Goal: Task Accomplishment & Management: Use online tool/utility

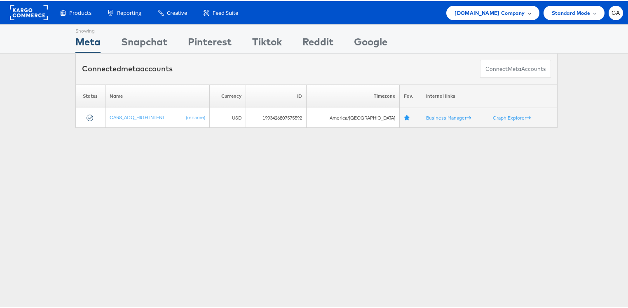
click at [512, 10] on span "[DOMAIN_NAME] Company" at bounding box center [490, 11] width 70 height 9
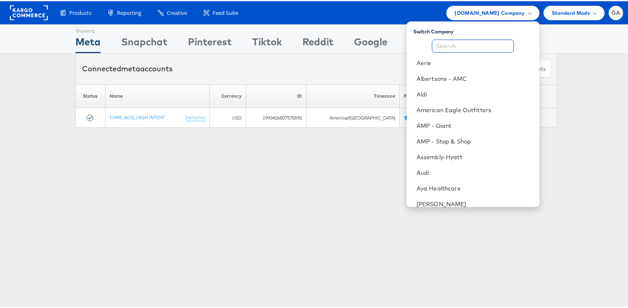
click at [472, 45] on input "text" at bounding box center [473, 44] width 82 height 13
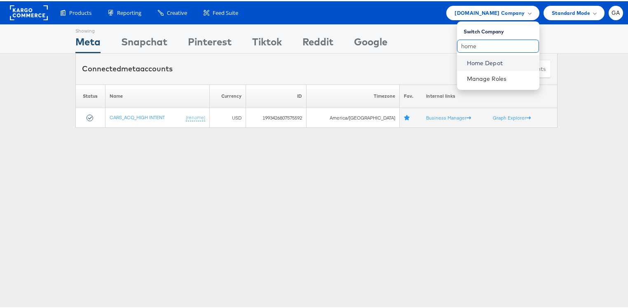
type input "home"
click at [492, 60] on link "Home Depot" at bounding box center [500, 62] width 66 height 8
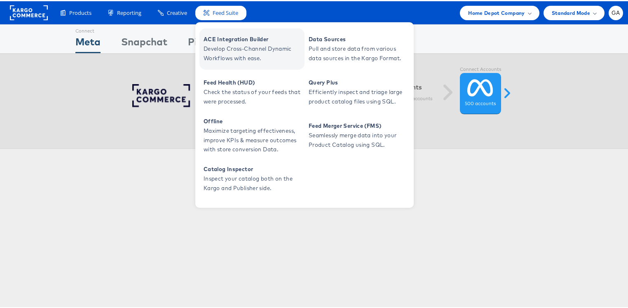
click at [231, 39] on span "ACE Integration Builder" at bounding box center [253, 37] width 99 height 9
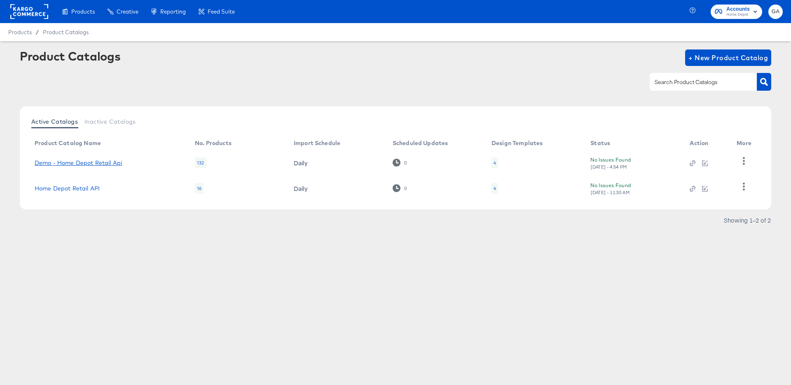
click at [86, 161] on link "Demo - Home Depot Retail Api" at bounding box center [78, 163] width 87 height 7
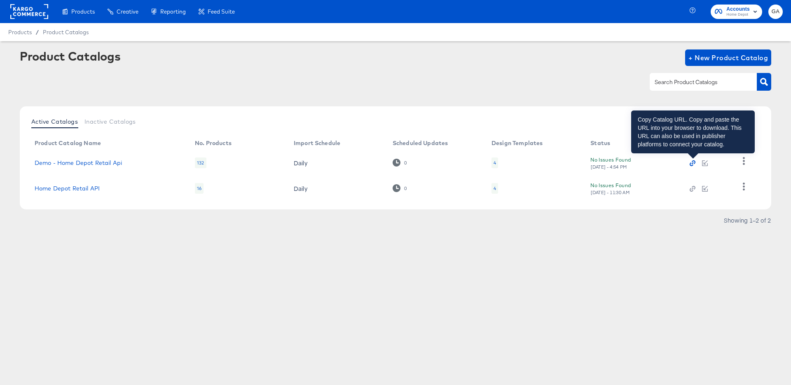
click at [693, 163] on icon "button" at bounding box center [693, 163] width 6 height 6
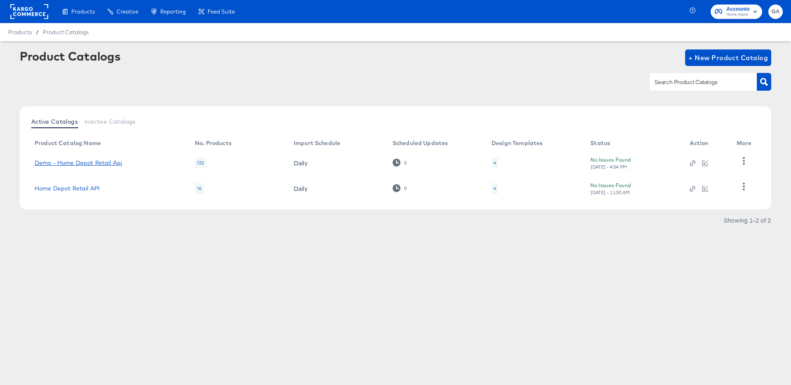
click at [106, 160] on link "Demo - Home Depot Retail Api" at bounding box center [78, 163] width 87 height 7
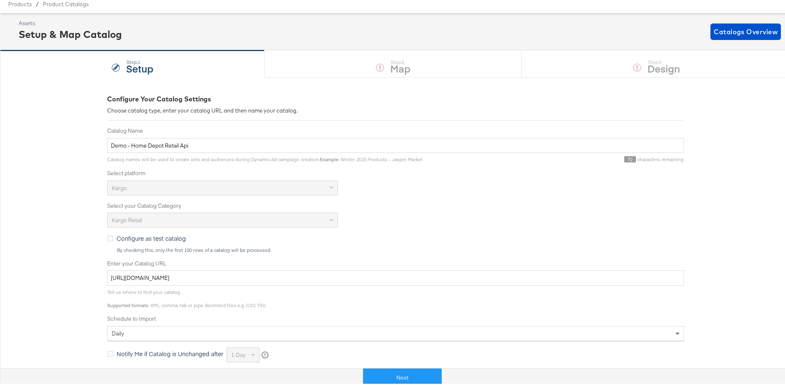
scroll to position [35, 0]
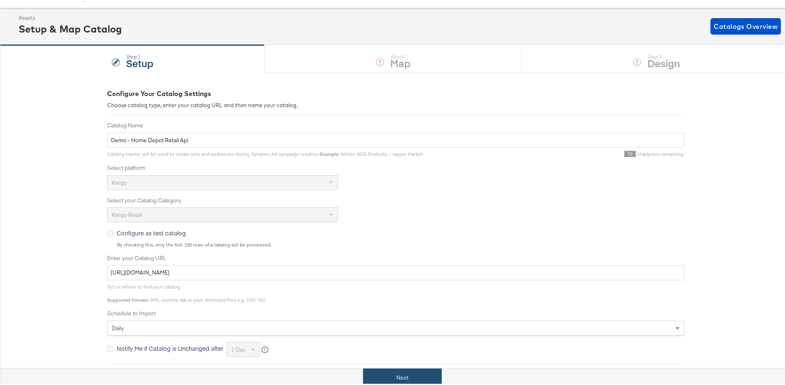
click at [377, 373] on button "Next" at bounding box center [402, 376] width 79 height 19
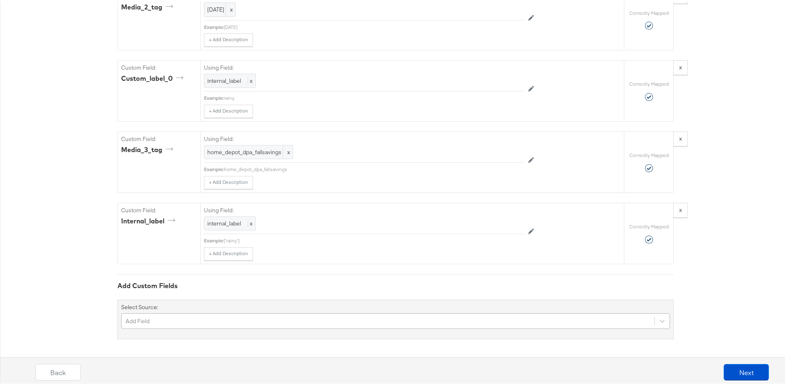
scroll to position [1205, 0]
click at [215, 317] on div "Add Field" at bounding box center [395, 320] width 549 height 16
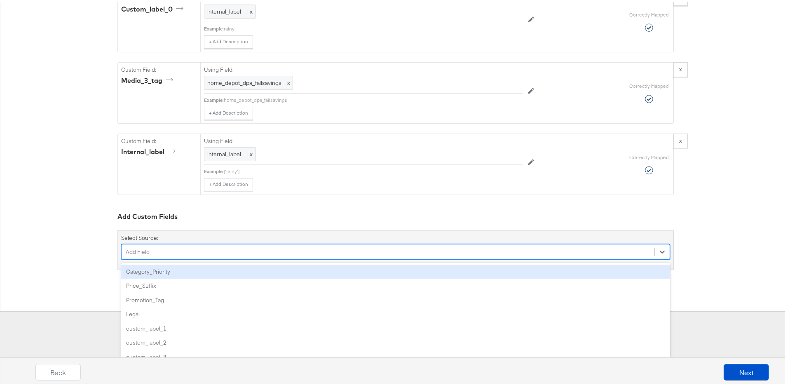
click at [201, 268] on div "Category_Priority" at bounding box center [395, 270] width 549 height 14
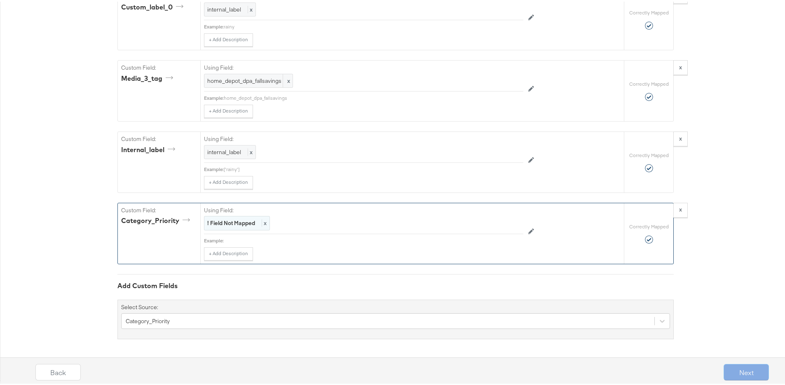
click at [247, 221] on strong "! Field Not Mapped" at bounding box center [231, 221] width 48 height 7
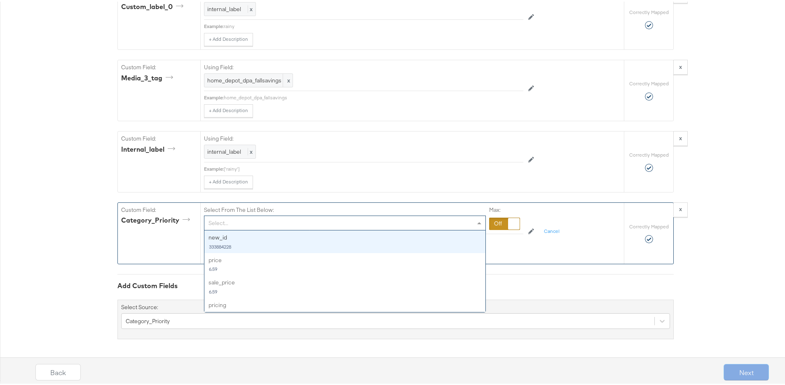
click at [249, 221] on div "Select..." at bounding box center [344, 221] width 281 height 14
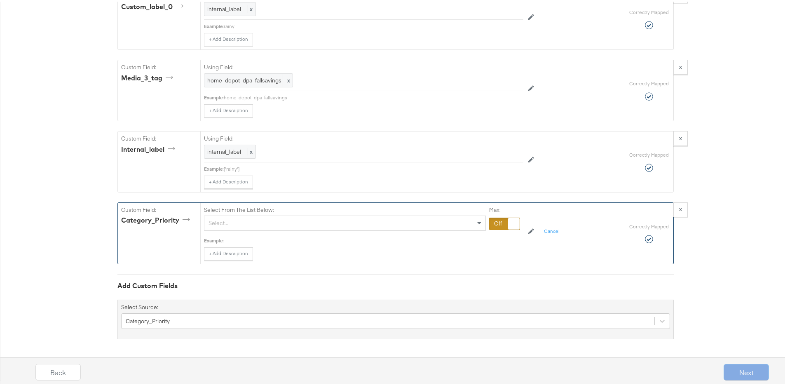
click at [490, 226] on div at bounding box center [504, 222] width 31 height 12
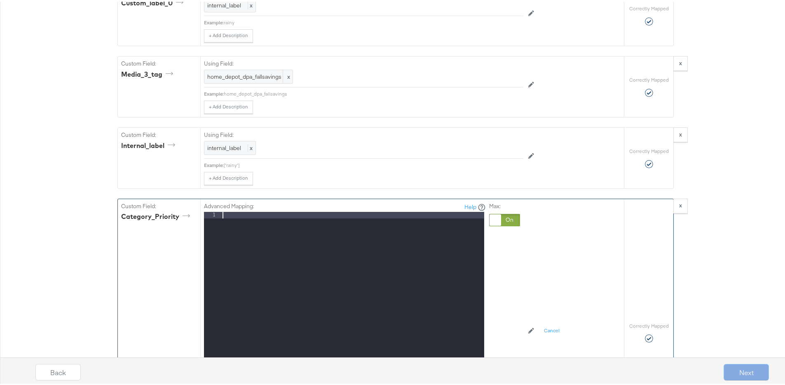
click at [340, 224] on div at bounding box center [352, 319] width 263 height 219
click at [156, 240] on div "Custom Field: Category_Priority" at bounding box center [159, 330] width 82 height 267
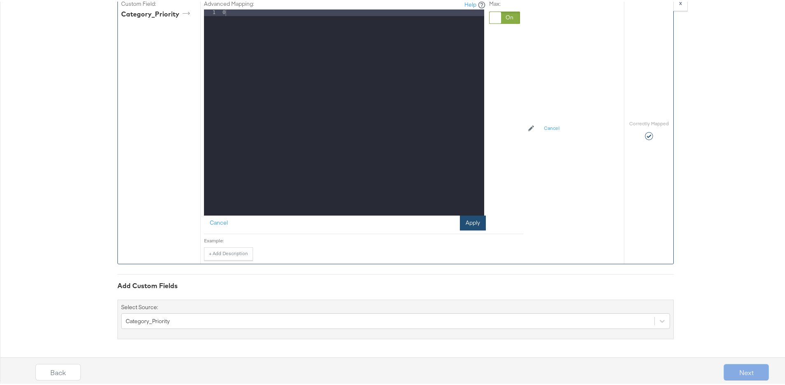
click at [473, 221] on button "Apply" at bounding box center [473, 221] width 26 height 15
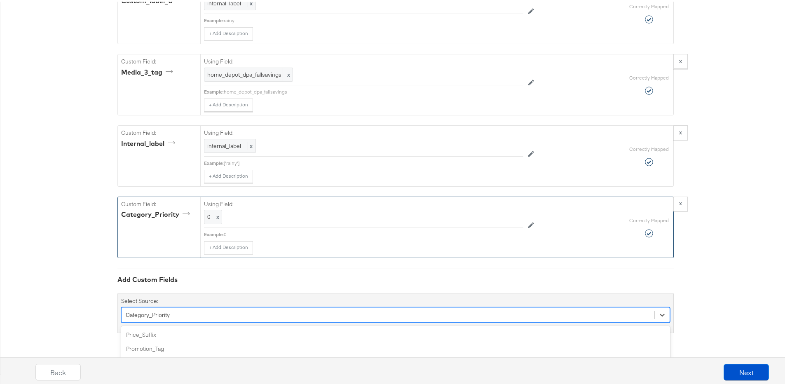
scroll to position [1277, 0]
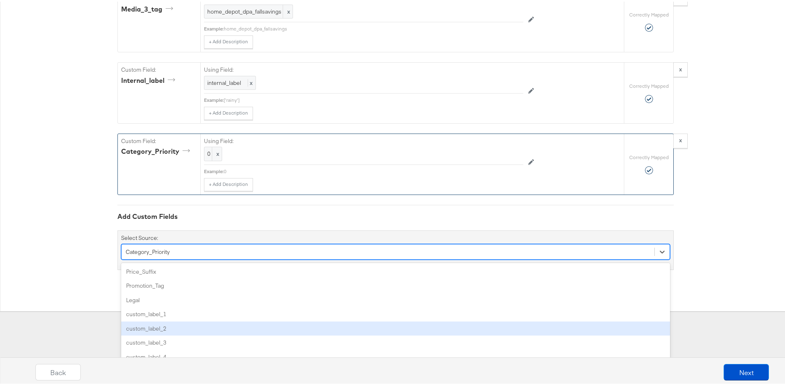
click at [195, 258] on div "option Category_Priority, selected. option custom_label_2 focused, 5 of 84. 84 …" at bounding box center [395, 250] width 549 height 16
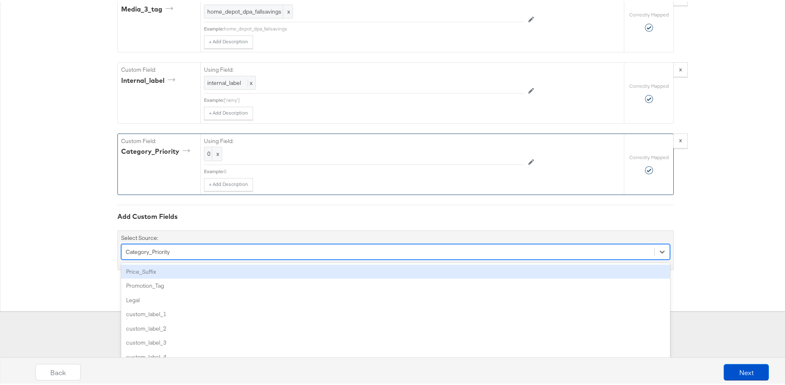
click at [173, 274] on div "Price_Suffix" at bounding box center [395, 270] width 549 height 14
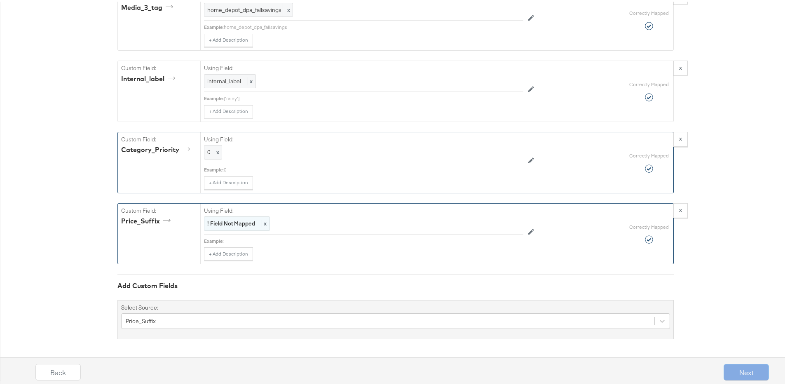
click at [234, 225] on strong "! Field Not Mapped" at bounding box center [231, 221] width 48 height 7
click at [494, 223] on div at bounding box center [504, 222] width 31 height 12
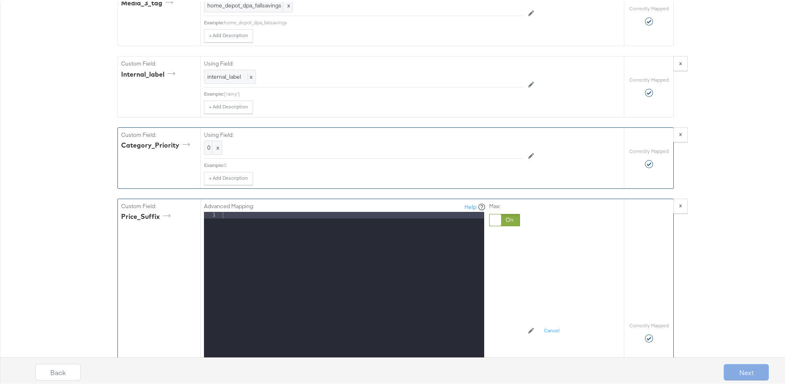
click at [418, 226] on div at bounding box center [352, 319] width 263 height 219
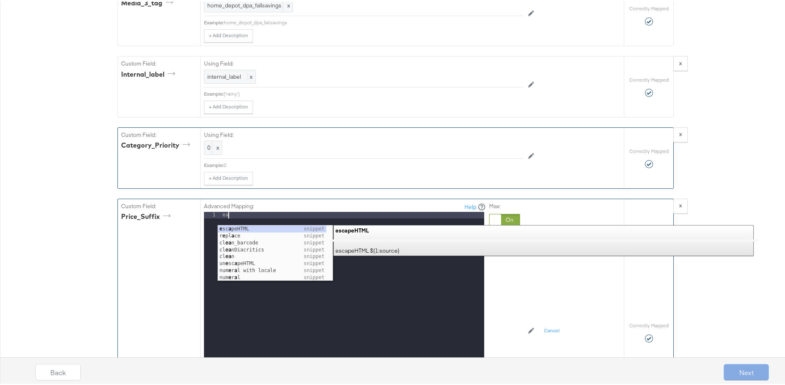
drag, startPoint x: 568, startPoint y: 295, endPoint x: 555, endPoint y: 291, distance: 13.2
click at [567, 295] on div "Advanced Mapping: Help 1 ea XXXXXXXXXXXXXXXXXXXXXXXXXXXXXXXXXXXXXXXXXXXXXXXXXX …" at bounding box center [412, 330] width 424 height 267
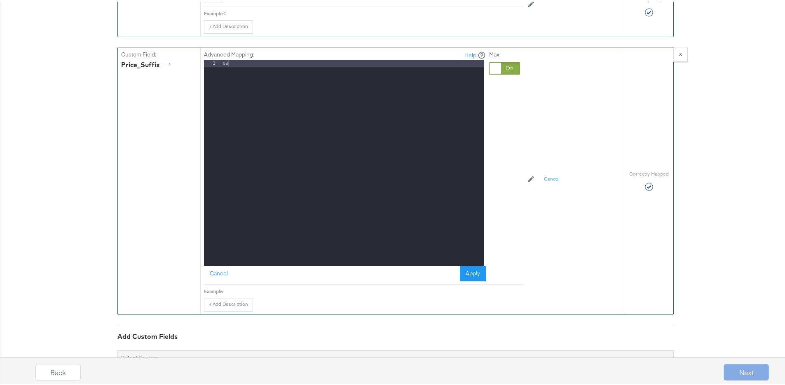
click at [490, 73] on div at bounding box center [496, 67] width 12 height 12
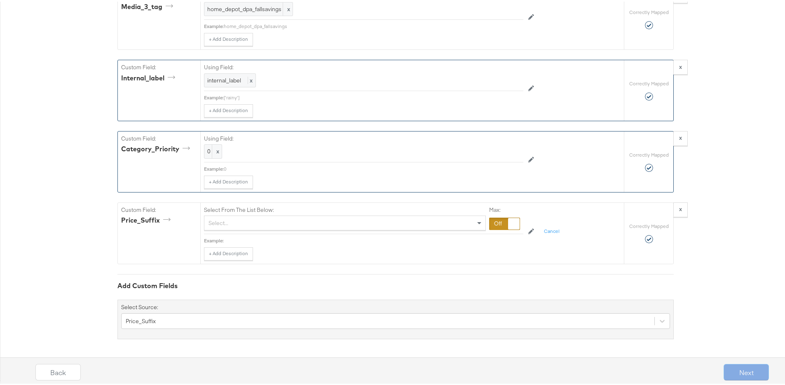
scroll to position [1279, 0]
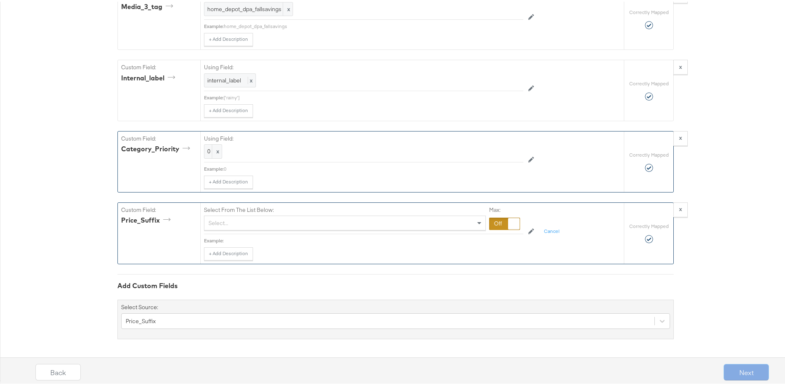
click at [252, 221] on div "Select..." at bounding box center [344, 221] width 281 height 14
type input "s"
type input "ea"
click at [493, 221] on div at bounding box center [504, 222] width 31 height 12
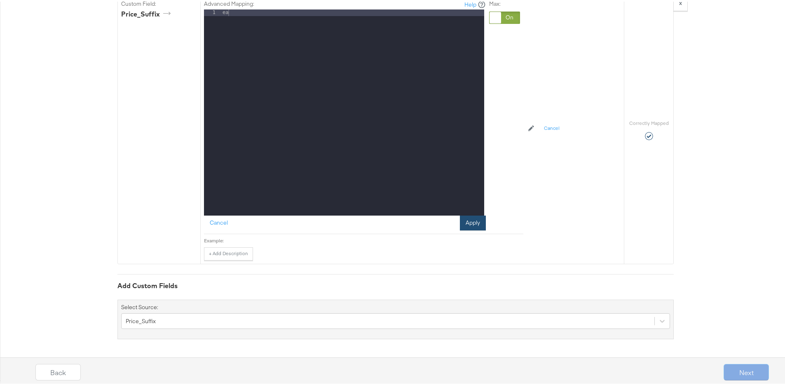
click at [467, 221] on button "Apply" at bounding box center [473, 221] width 26 height 15
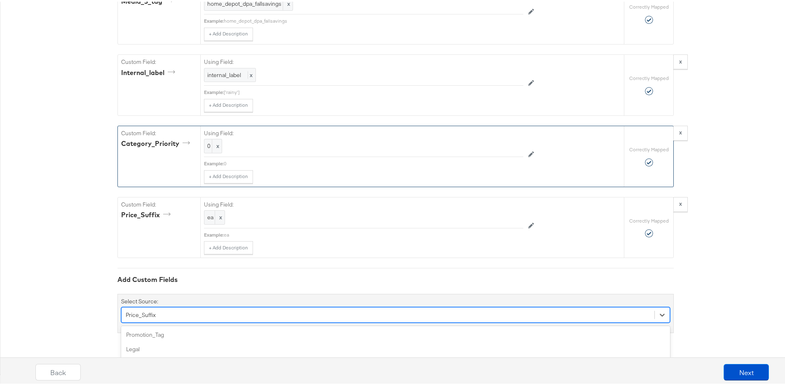
scroll to position [1348, 0]
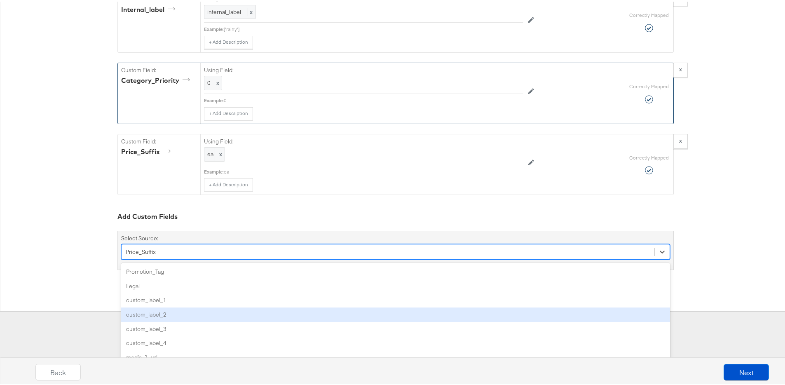
click at [170, 258] on div "option Price_Suffix, selected. option custom_label_2 focused, 4 of 83. 83 resul…" at bounding box center [395, 250] width 549 height 16
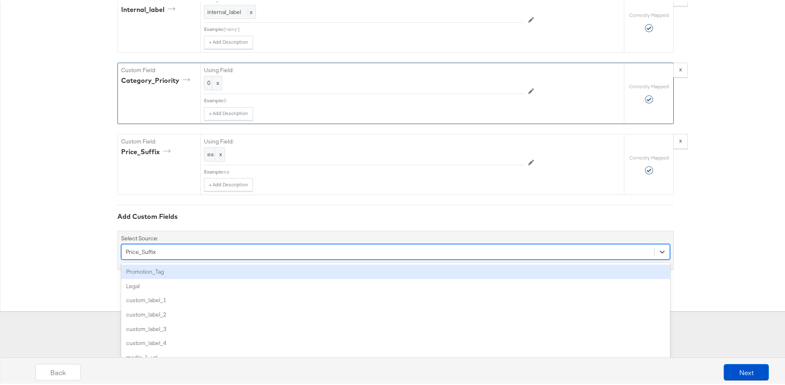
click at [156, 272] on div "Promotion_Tag" at bounding box center [395, 270] width 549 height 14
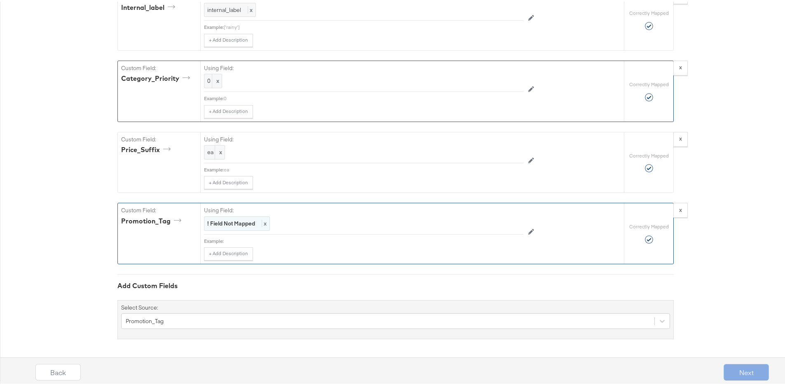
click at [221, 225] on strong "! Field Not Mapped" at bounding box center [231, 221] width 48 height 7
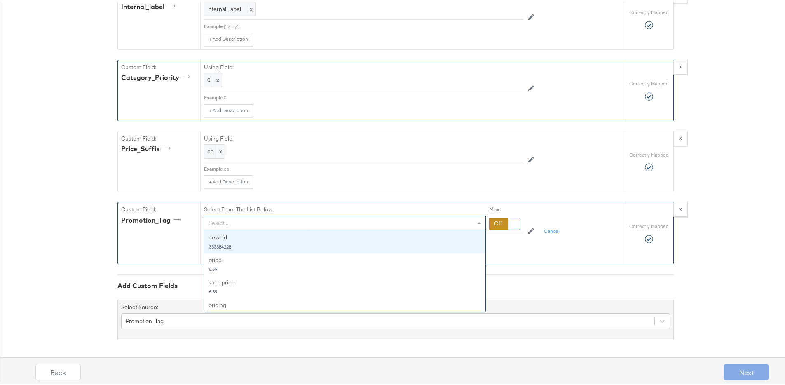
click at [225, 226] on div "Select..." at bounding box center [344, 221] width 281 height 14
type input "prom"
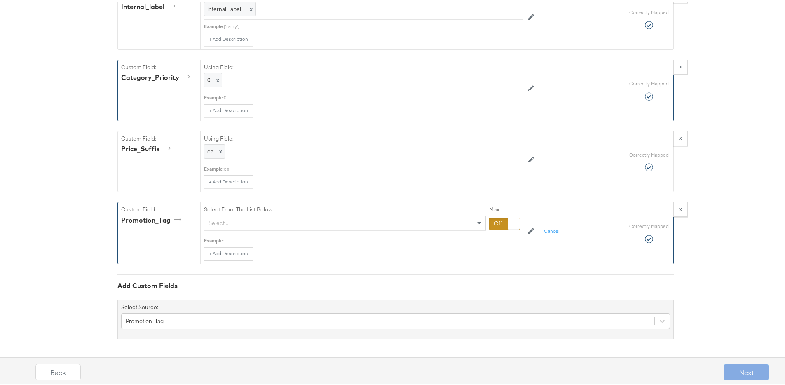
click at [489, 228] on div at bounding box center [504, 222] width 31 height 12
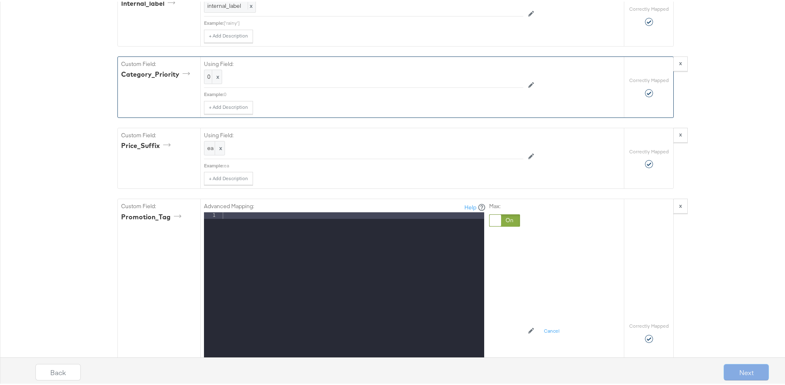
click at [341, 230] on div at bounding box center [352, 320] width 263 height 219
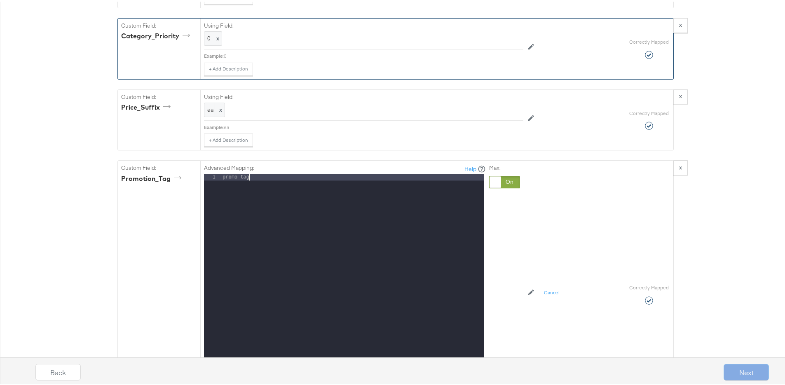
scroll to position [1431, 0]
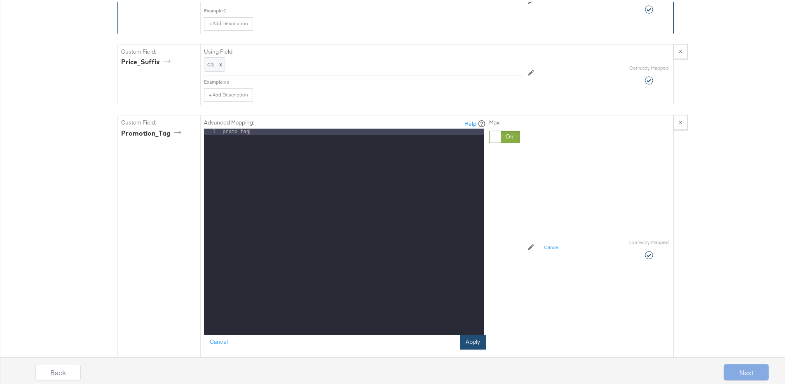
click at [464, 348] on button "Apply" at bounding box center [473, 340] width 26 height 15
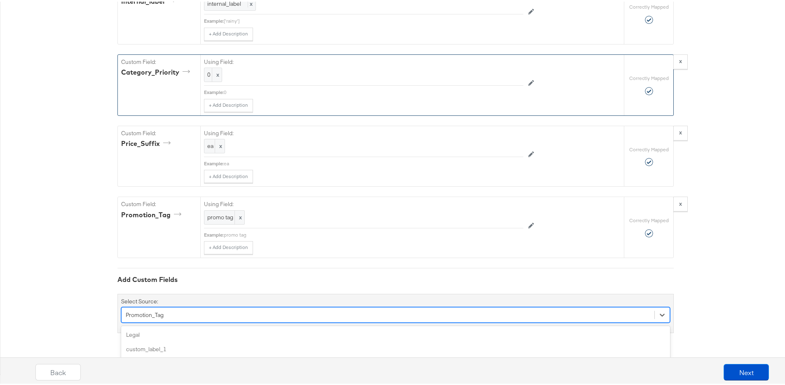
scroll to position [1419, 0]
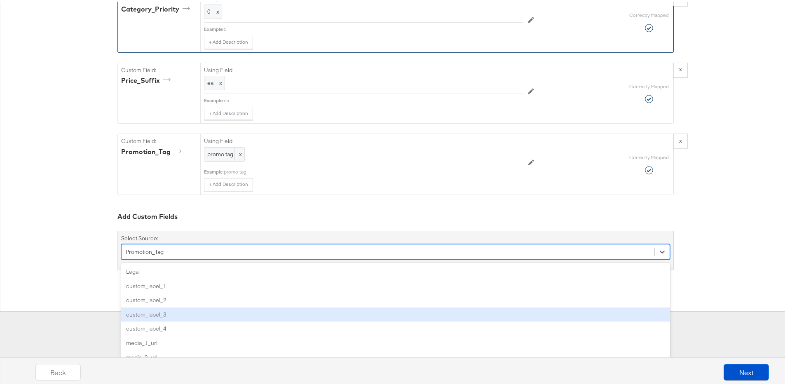
click at [197, 258] on div "option Promotion_Tag, selected. option custom_label_3 focused, 4 of 82. 82 resu…" at bounding box center [395, 250] width 549 height 16
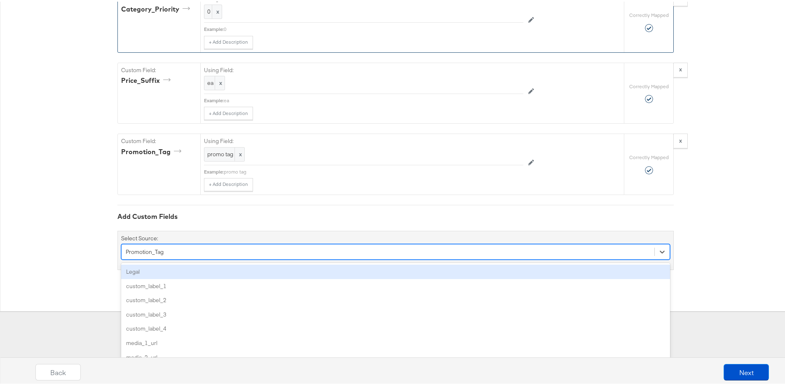
click at [190, 272] on div "Legal" at bounding box center [395, 270] width 549 height 14
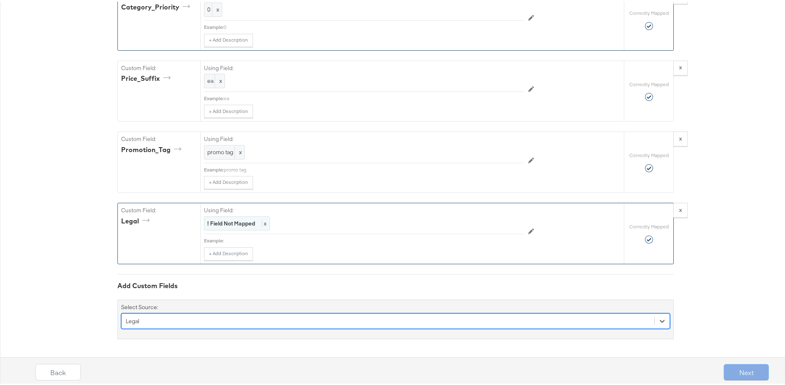
click at [219, 225] on strong "! Field Not Mapped" at bounding box center [231, 221] width 48 height 7
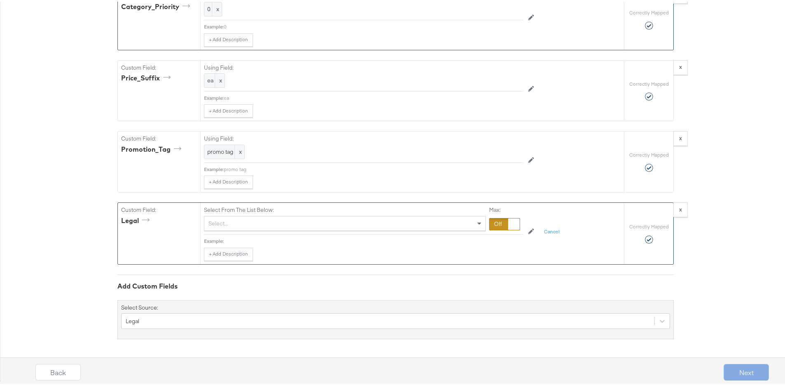
click at [493, 225] on div at bounding box center [504, 222] width 31 height 12
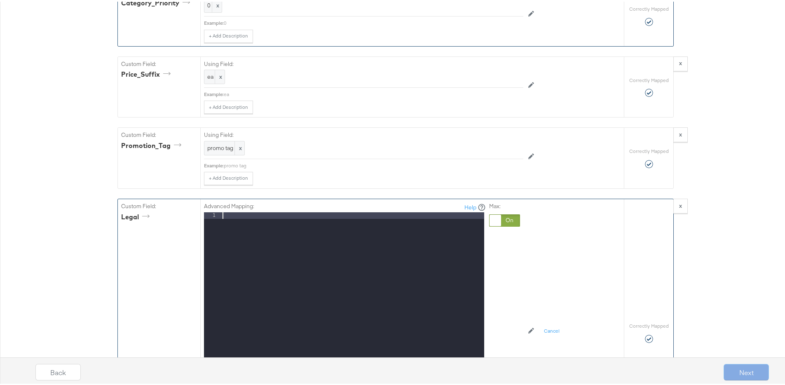
click at [375, 231] on div at bounding box center [352, 320] width 263 height 219
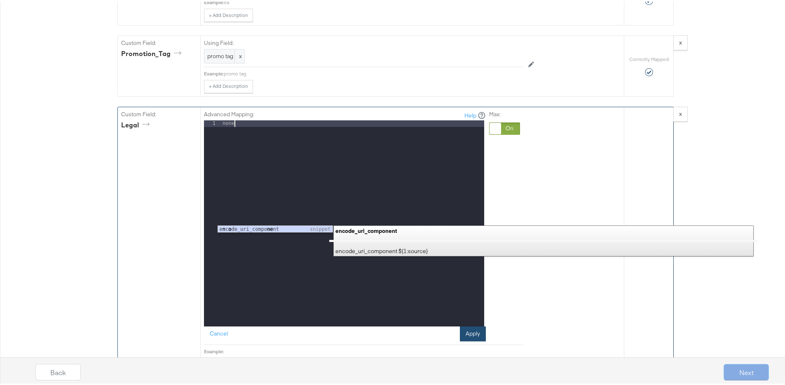
click at [470, 338] on button "Apply" at bounding box center [473, 332] width 26 height 15
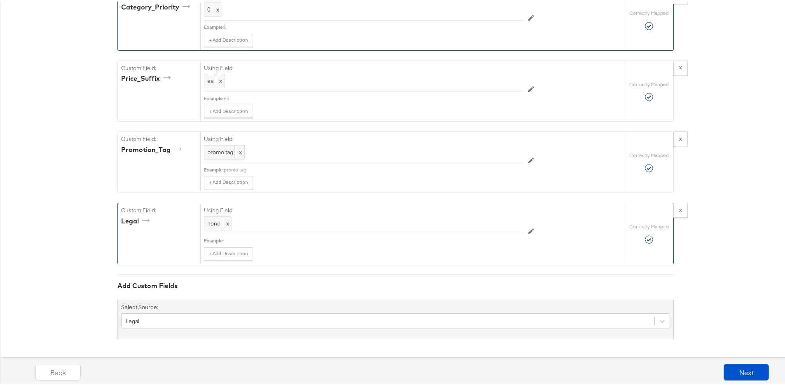
scroll to position [1421, 0]
click at [237, 317] on div "Legal" at bounding box center [395, 320] width 549 height 16
click at [740, 366] on button "Next" at bounding box center [746, 370] width 45 height 16
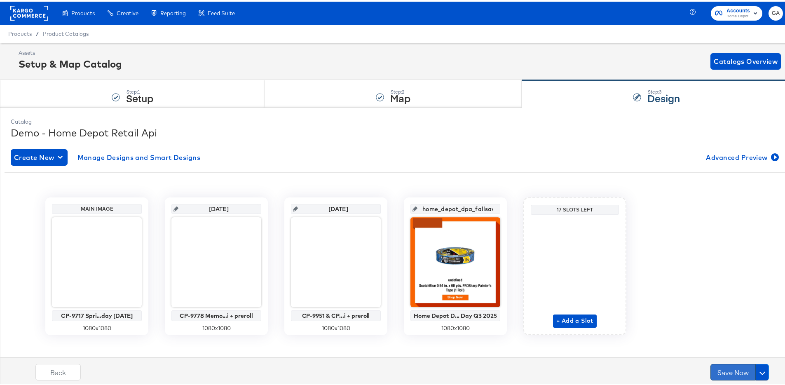
click at [727, 372] on button "Save Now" at bounding box center [733, 370] width 45 height 16
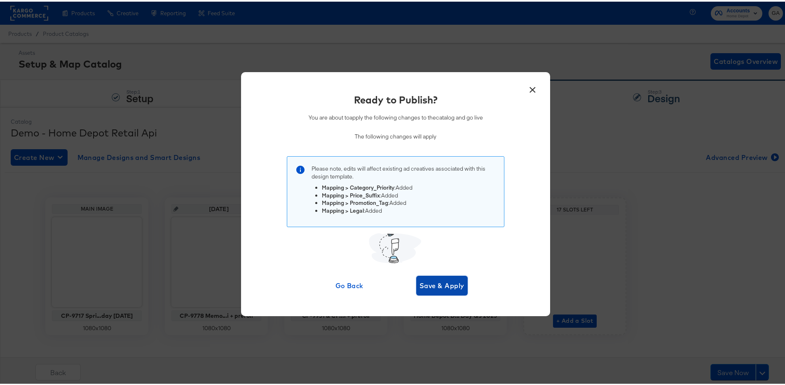
click at [440, 280] on span "Save & Apply" at bounding box center [442, 284] width 45 height 12
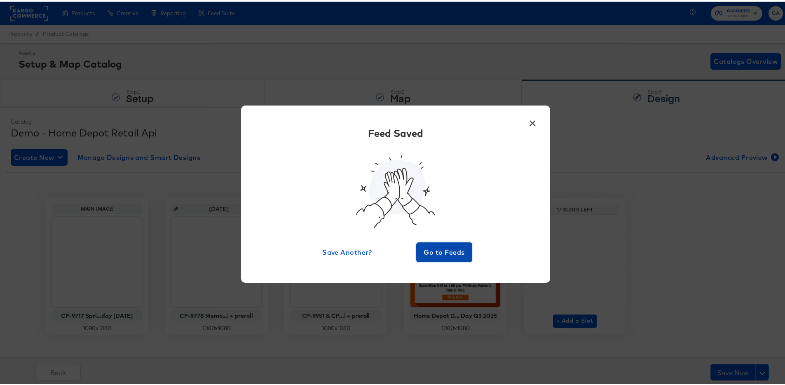
drag, startPoint x: 436, startPoint y: 250, endPoint x: 441, endPoint y: 249, distance: 4.7
click at [437, 249] on span "Go to Feeds" at bounding box center [444, 251] width 49 height 12
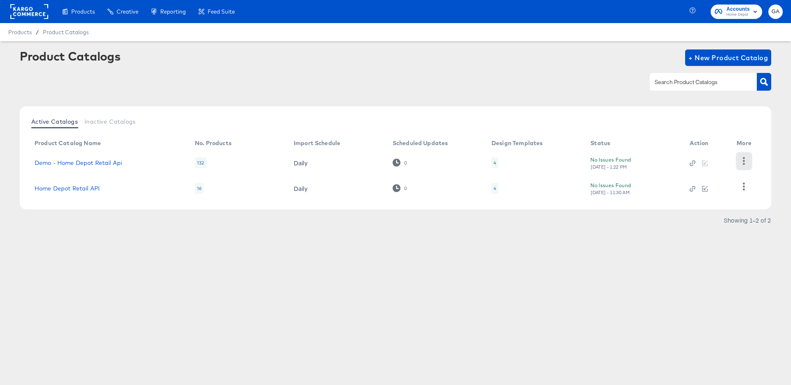
click at [746, 162] on icon "button" at bounding box center [744, 161] width 8 height 8
click at [722, 162] on div "HUD Checks (Internal)" at bounding box center [710, 160] width 82 height 13
click at [630, 110] on div "Active Catalogs Inactive Catalogs Product Catalog Name No. Products Import Sche…" at bounding box center [396, 157] width 752 height 103
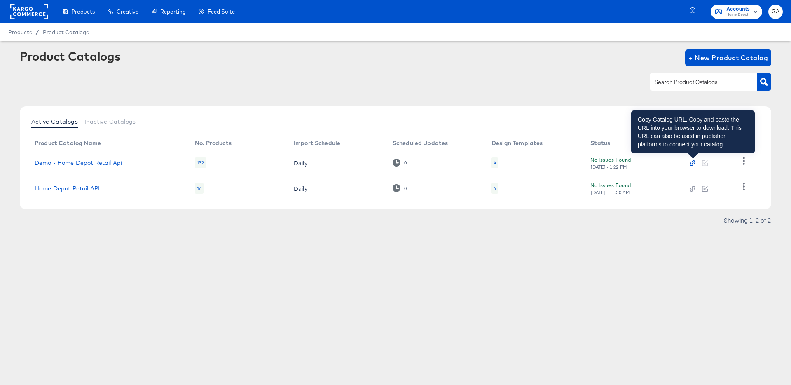
click at [693, 163] on icon "button" at bounding box center [693, 163] width 2 height 2
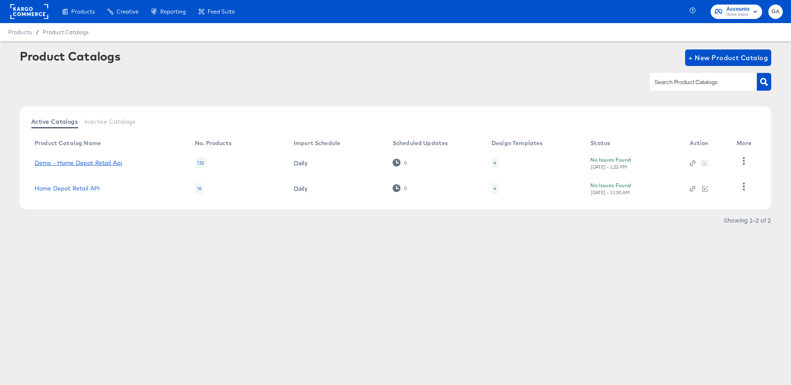
click at [98, 162] on link "Demo - Home Depot Retail Api" at bounding box center [78, 163] width 87 height 7
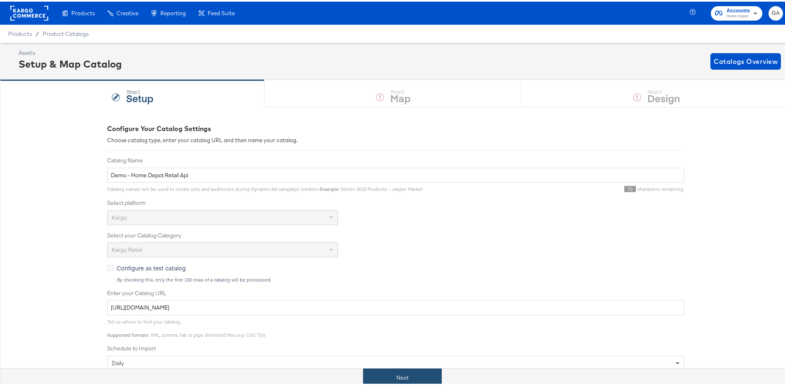
click at [385, 378] on button "Next" at bounding box center [402, 376] width 79 height 19
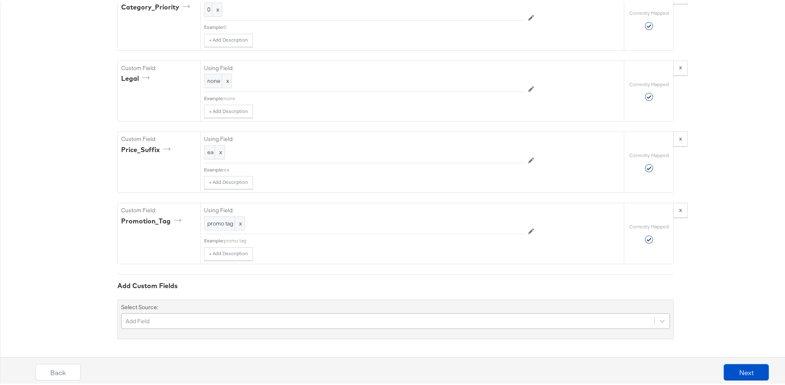
scroll to position [1490, 0]
click at [185, 318] on div "Add Field" at bounding box center [395, 320] width 549 height 16
